Goal: Find specific page/section: Find specific page/section

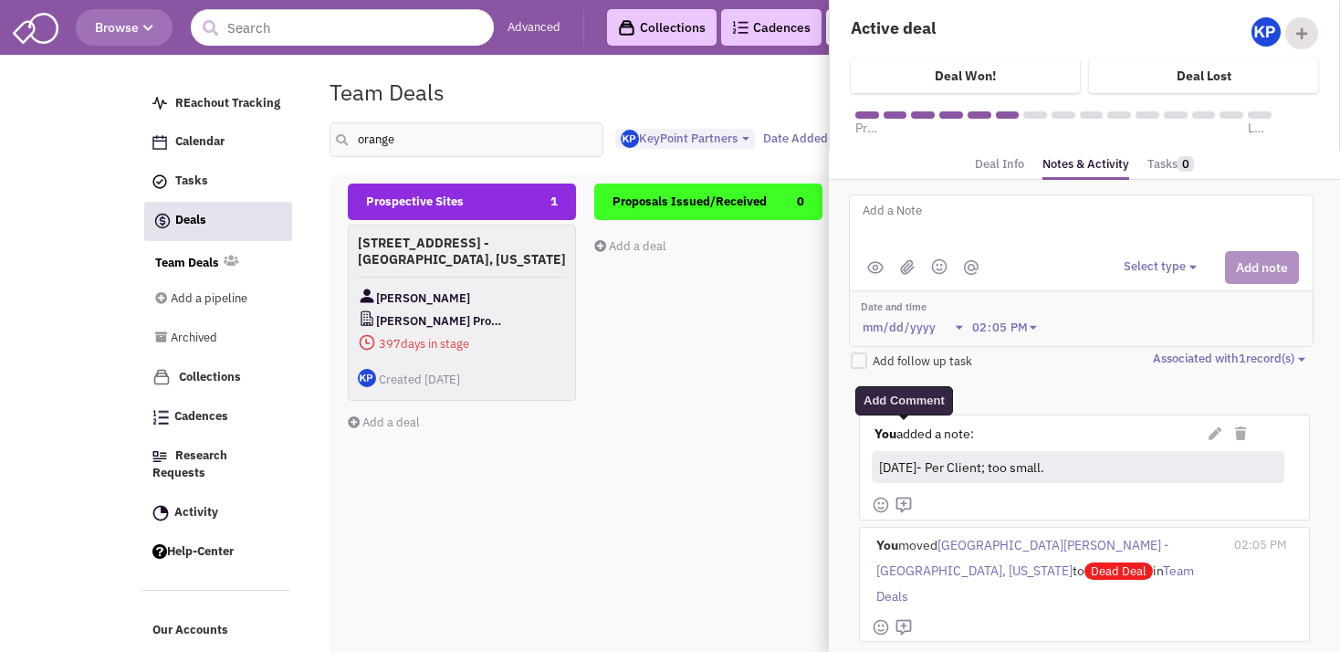
select select "1900"
select select
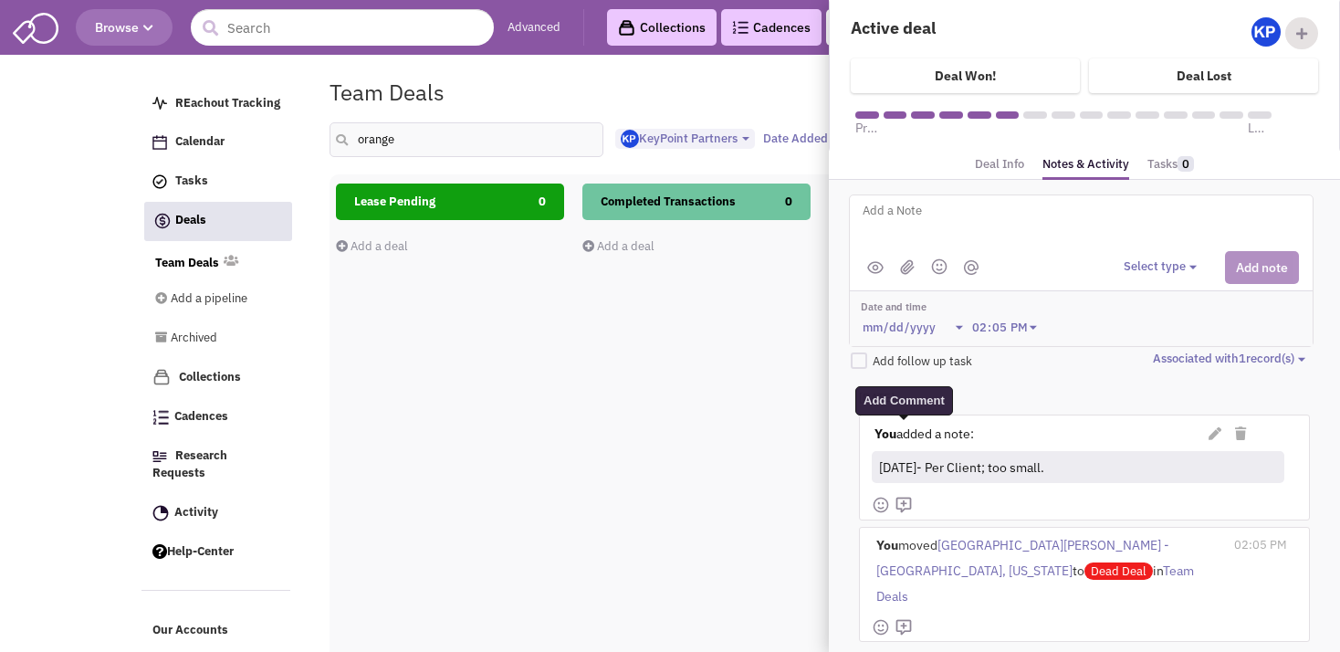
click at [401, 144] on input "orange" at bounding box center [467, 139] width 274 height 35
click at [338, 140] on input "orange" at bounding box center [467, 139] width 274 height 35
type input "paramus"
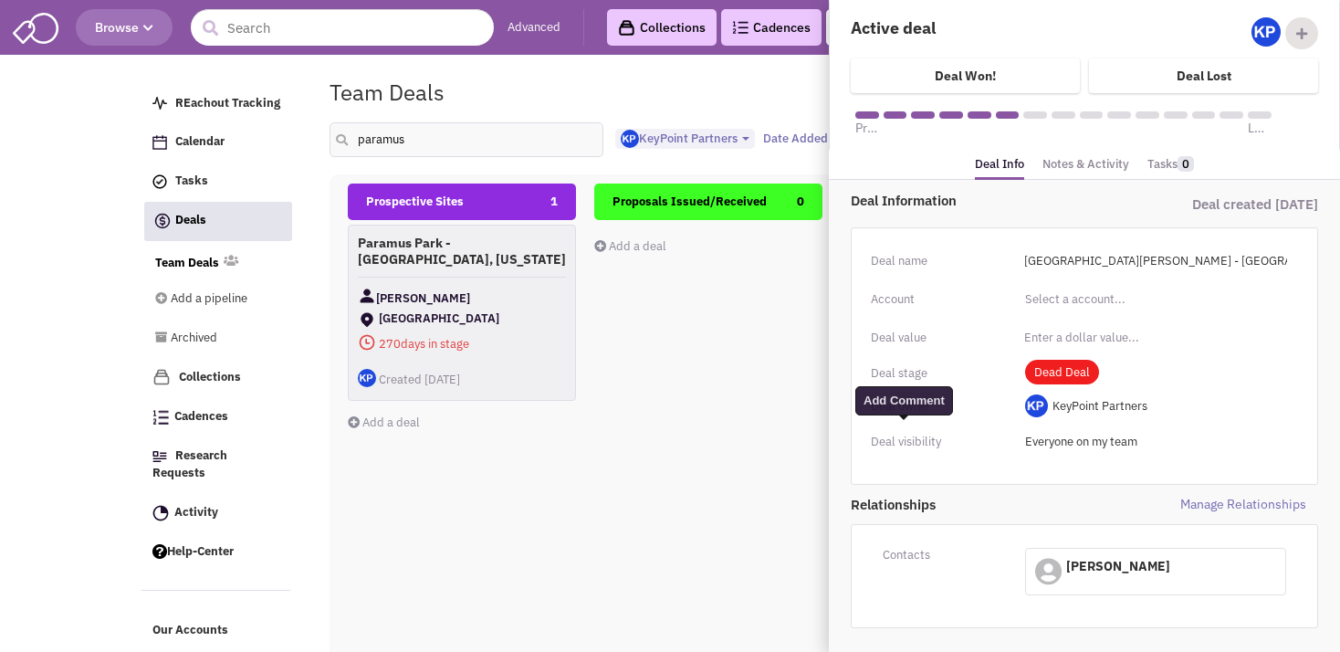
click at [676, 344] on div "Proposals Issued/Received 0 Add a deal Total: $ 0" at bounding box center [708, 508] width 228 height 648
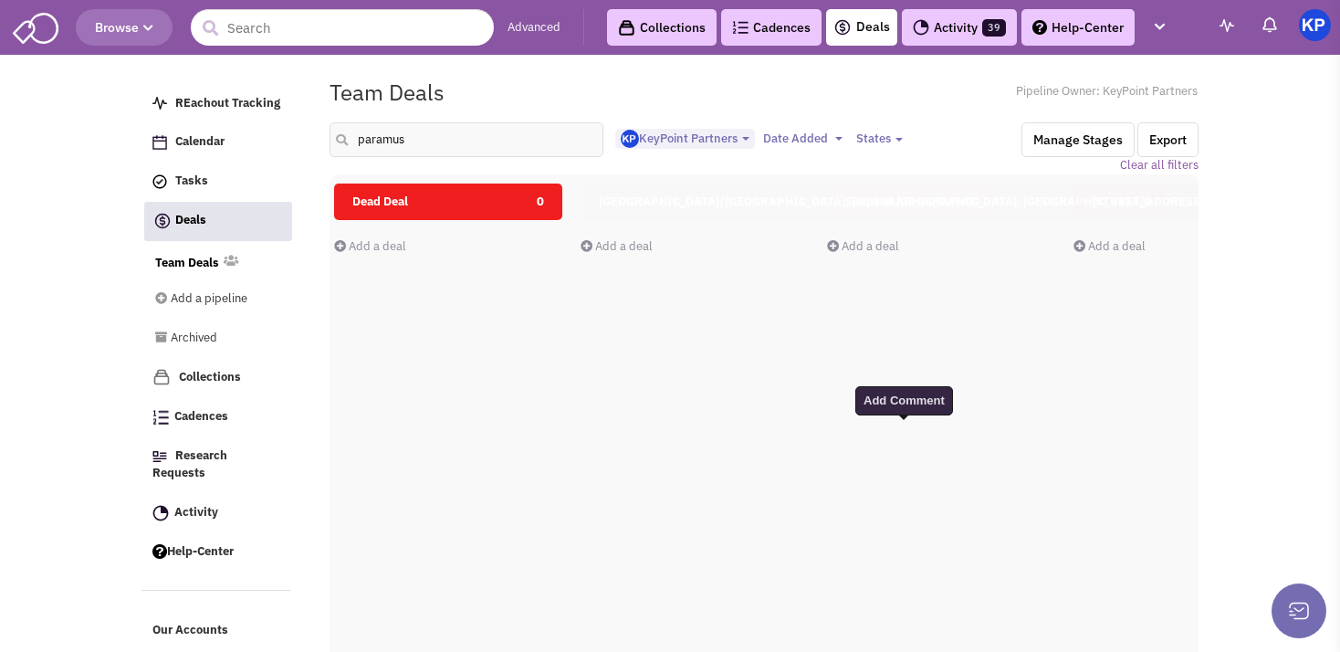
scroll to position [0, 1289]
click at [946, 41] on link "Activity 39" at bounding box center [959, 27] width 115 height 37
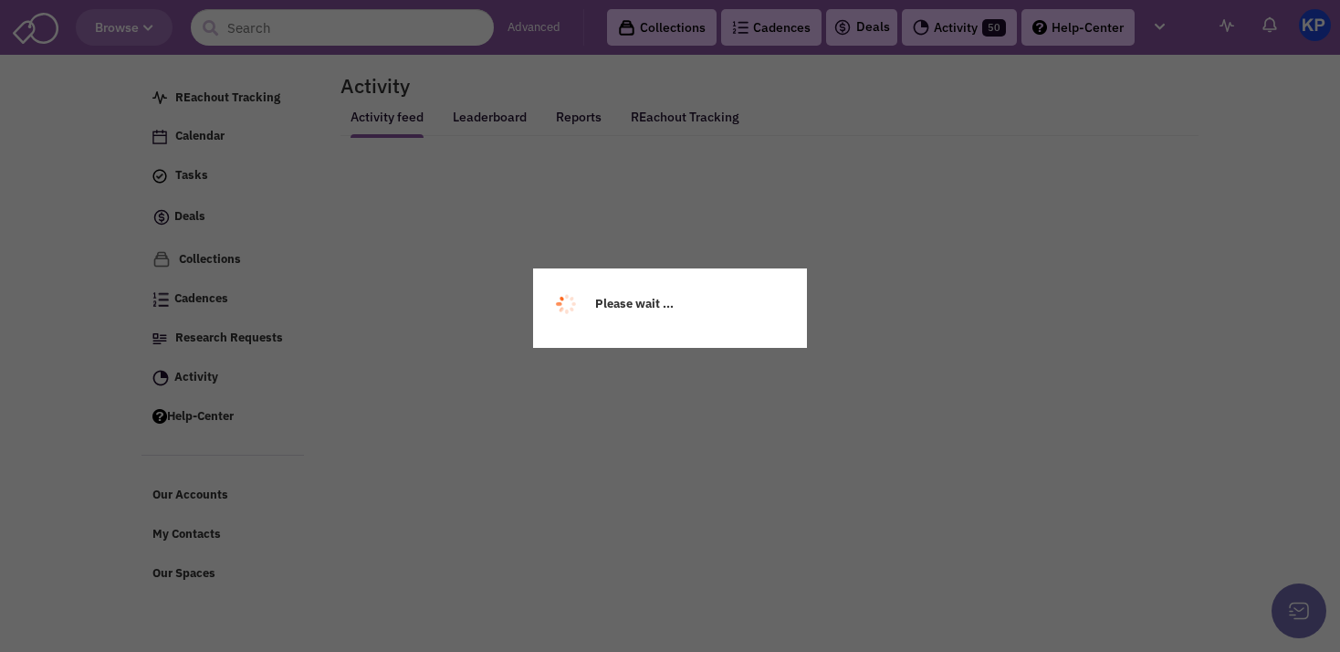
select select
